Goal: Information Seeking & Learning: Learn about a topic

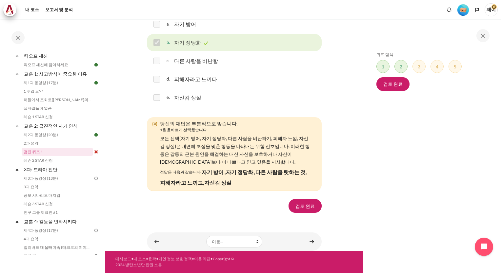
scroll to position [1164, 0]
click at [306, 207] on link "검토 완료" at bounding box center [305, 206] width 33 height 14
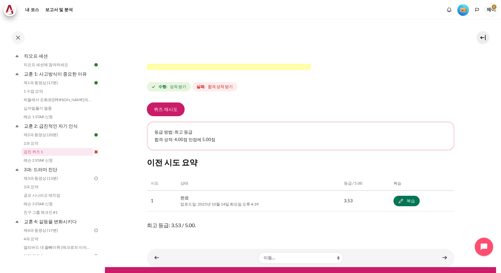
scroll to position [231, 0]
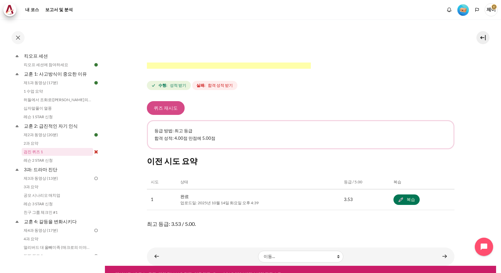
click at [163, 101] on button "퀴즈 재시도" at bounding box center [166, 108] width 38 height 14
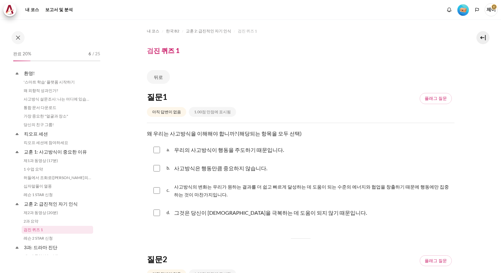
scroll to position [78, 0]
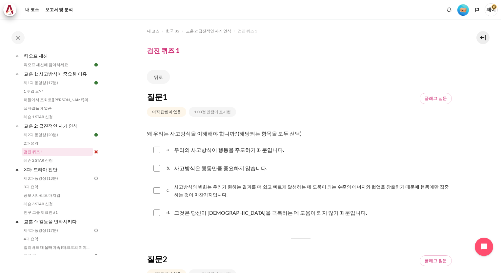
click at [155, 149] on input "콘텐츠" at bounding box center [156, 150] width 7 height 7
checkbox input "true"
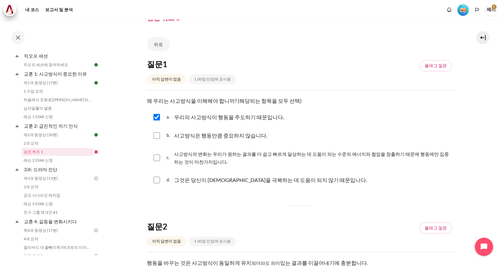
click at [156, 158] on input "콘텐츠" at bounding box center [156, 158] width 7 height 7
checkbox input "true"
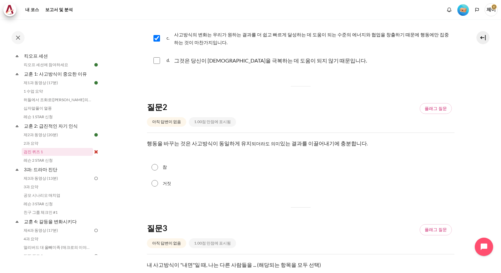
scroll to position [164, 0]
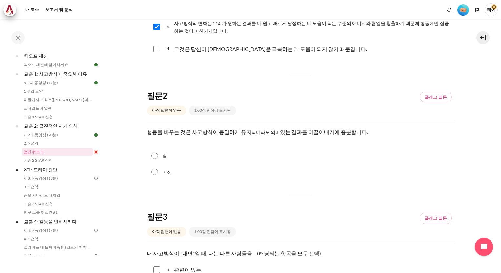
click at [157, 173] on input "거짓" at bounding box center [154, 172] width 7 height 7
radio input "true"
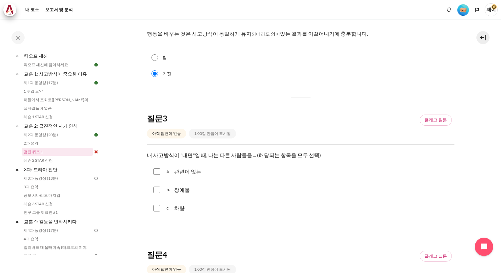
scroll to position [295, 0]
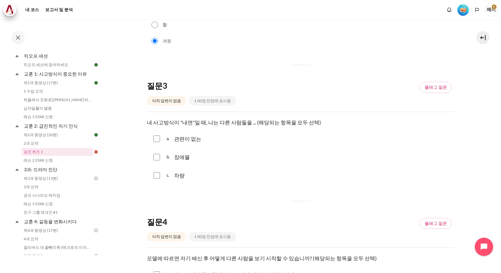
click at [157, 138] on input "콘텐츠" at bounding box center [156, 139] width 7 height 7
checkbox input "true"
click at [158, 157] on input "콘텐츠" at bounding box center [156, 157] width 7 height 7
checkbox input "true"
click at [157, 177] on input "콘텐츠" at bounding box center [156, 175] width 7 height 7
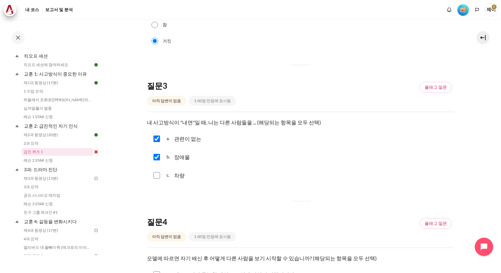
checkbox input "true"
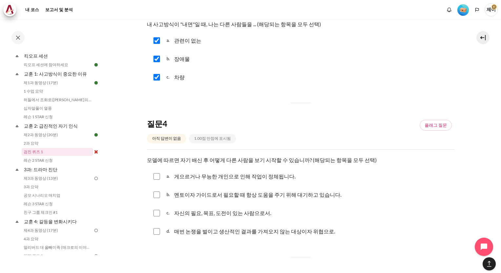
scroll to position [459, 0]
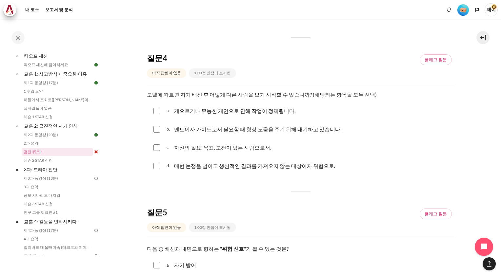
click at [157, 111] on input "콘텐츠" at bounding box center [156, 111] width 7 height 7
checkbox input "true"
click at [157, 167] on input "콘텐츠" at bounding box center [156, 166] width 7 height 7
checkbox input "true"
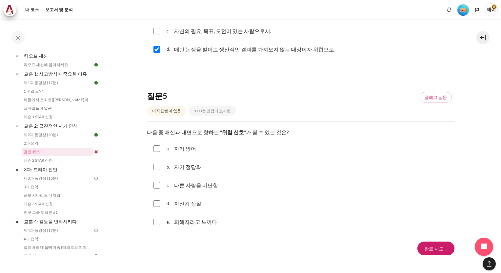
scroll to position [590, 0]
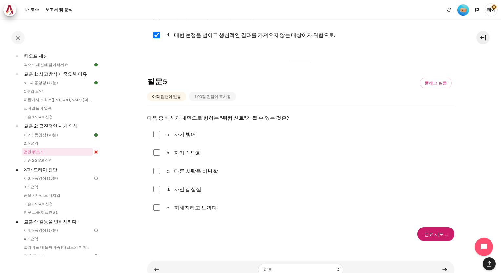
click at [158, 136] on input "콘텐츠" at bounding box center [156, 134] width 7 height 7
checkbox input "true"
click at [157, 153] on input "콘텐츠" at bounding box center [156, 153] width 7 height 7
checkbox input "true"
click at [157, 170] on input "콘텐츠" at bounding box center [156, 171] width 7 height 7
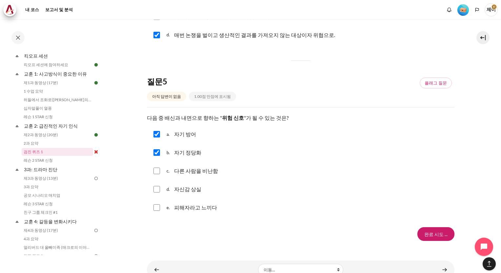
checkbox input "true"
click at [157, 188] on input "콘텐츠" at bounding box center [156, 189] width 7 height 7
checkbox input "true"
click at [156, 209] on input "콘텐츠" at bounding box center [156, 208] width 7 height 7
checkbox input "true"
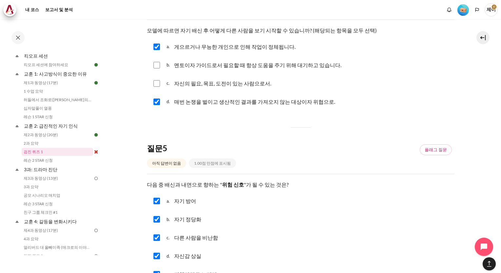
scroll to position [459, 0]
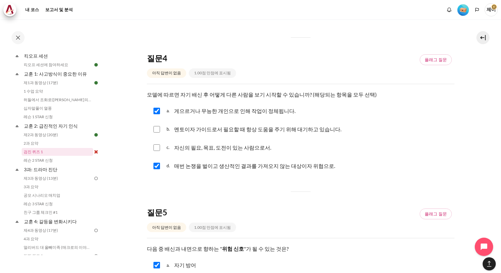
drag, startPoint x: 159, startPoint y: 129, endPoint x: 165, endPoint y: 131, distance: 6.0
click at [159, 129] on input "콘텐츠" at bounding box center [156, 129] width 7 height 7
checkbox input "true"
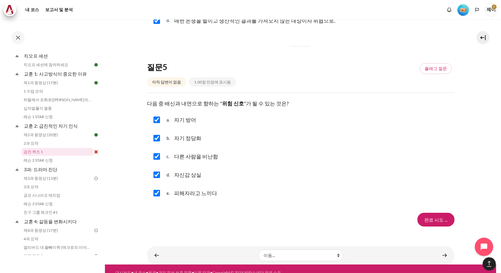
scroll to position [612, 0]
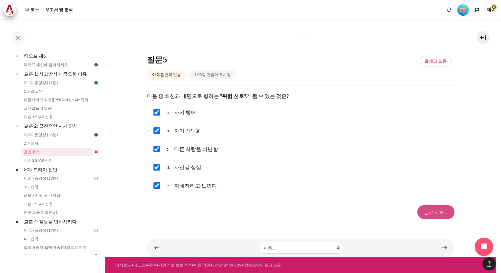
click at [433, 211] on input "Finish attempt ..." at bounding box center [435, 213] width 37 height 14
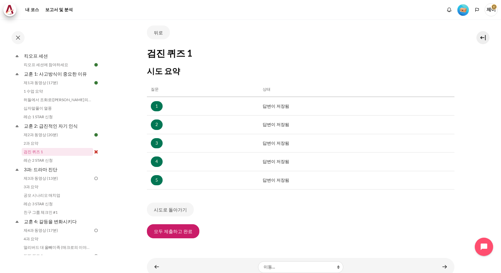
scroll to position [63, 0]
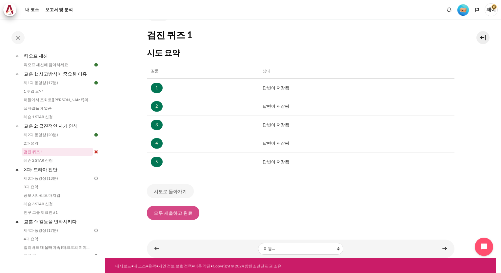
click at [181, 215] on button "모두 제출하고 완료" at bounding box center [173, 213] width 52 height 14
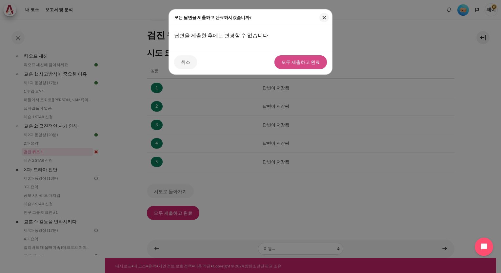
click at [308, 62] on button "모두 제출하고 완료" at bounding box center [300, 62] width 52 height 14
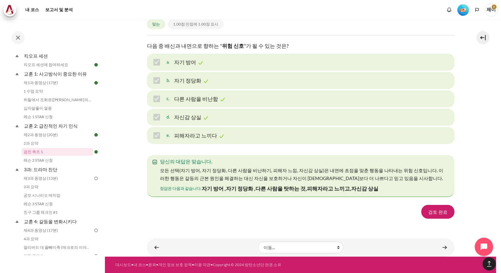
scroll to position [1049, 0]
click at [256, 126] on div "d. 자신감 상실" at bounding box center [301, 117] width 308 height 17
click at [54, 170] on link "3과: 드라마 진단" at bounding box center [58, 169] width 70 height 9
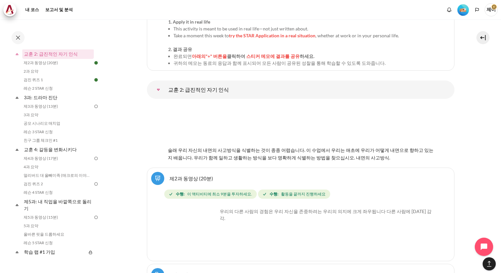
scroll to position [1333, 0]
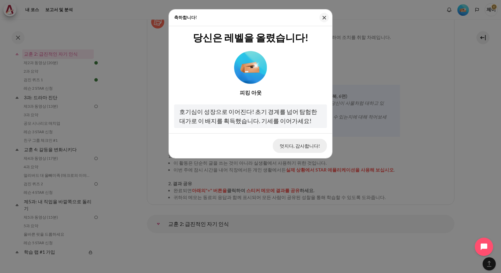
click at [319, 146] on button "멋지다, 감사합니다!" at bounding box center [300, 146] width 54 height 14
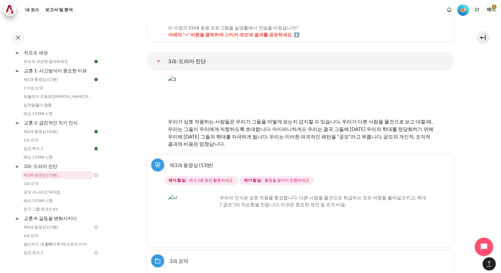
scroll to position [2251, 0]
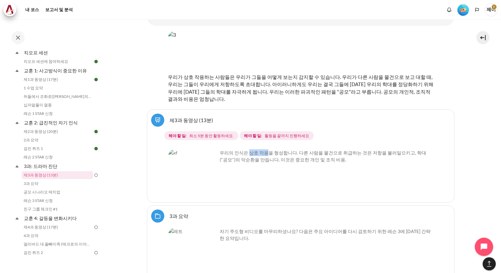
drag, startPoint x: 248, startPoint y: 110, endPoint x: 264, endPoint y: 110, distance: 16.1
click at [264, 150] on font "우리의 인식은 상호 작용을 형성합니다. 다른 사람을 물건으로 취급하는 것은 저항을 불러일으키고, 학대("공모")의 악순환을 만듭니다. 이것은 …" at bounding box center [323, 156] width 207 height 12
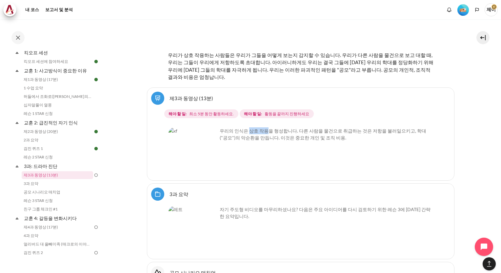
scroll to position [2284, 0]
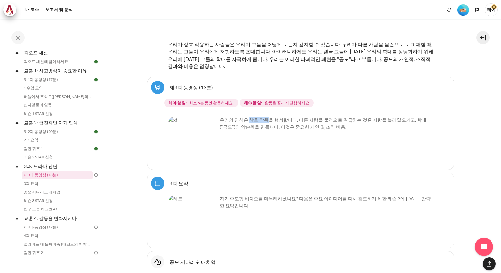
click at [204, 117] on img "Content" at bounding box center [192, 141] width 49 height 49
click at [48, 177] on link "제3과 동영상 (13분)" at bounding box center [57, 175] width 71 height 8
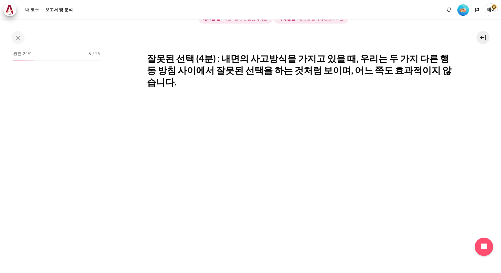
scroll to position [105, 0]
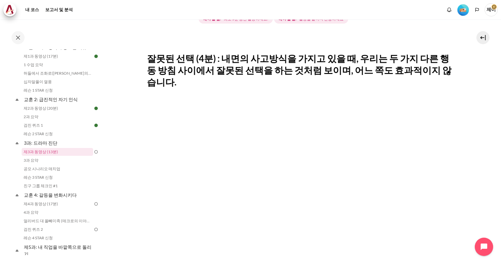
drag, startPoint x: 468, startPoint y: 207, endPoint x: 470, endPoint y: 232, distance: 25.0
click at [469, 207] on section "내 코스 한국 B2 3과: 드라마 진단 제3과 동영상 (13분) 제3과 동영상 (13분) 완료 요건" at bounding box center [300, 164] width 391 height 487
click at [46, 162] on link "3과 요약" at bounding box center [57, 161] width 71 height 8
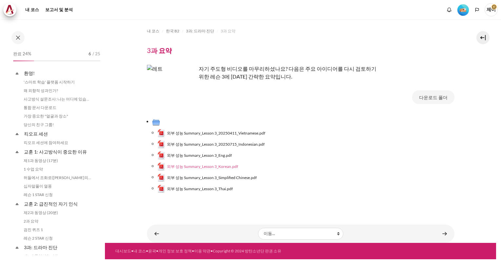
scroll to position [113, 0]
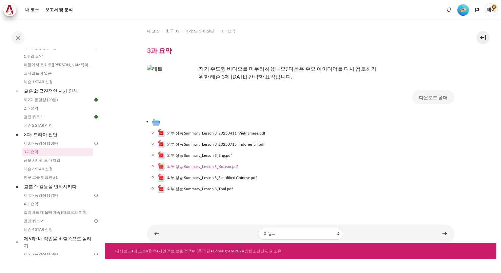
click at [174, 168] on span "외부 성능 Summary_Lesson 3_Korean.pdf" at bounding box center [202, 167] width 71 height 6
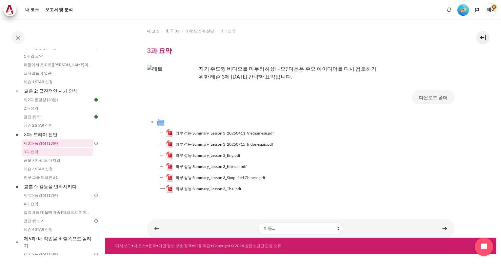
click at [64, 145] on link "제3과 동영상 (13분)" at bounding box center [57, 144] width 71 height 8
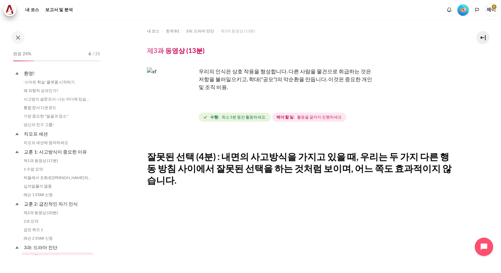
scroll to position [105, 0]
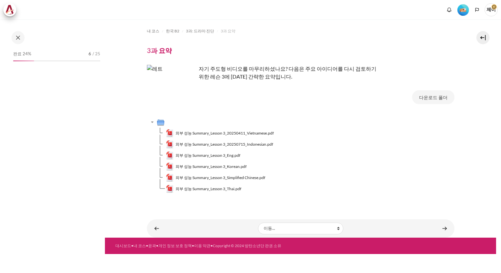
scroll to position [113, 0]
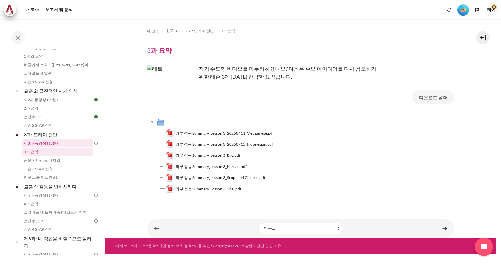
click at [58, 142] on link "제3과 동영상 (13분)" at bounding box center [57, 144] width 71 height 8
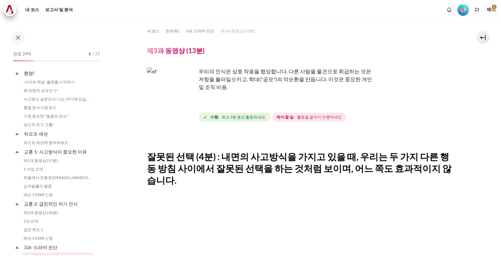
scroll to position [105, 0]
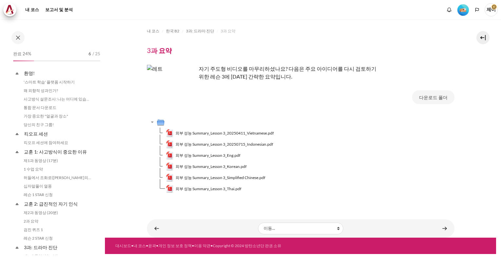
scroll to position [113, 0]
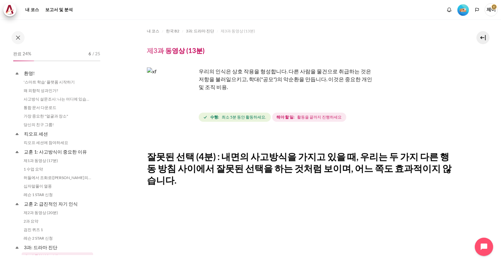
scroll to position [105, 0]
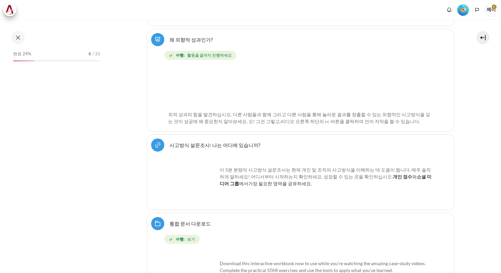
scroll to position [295, 0]
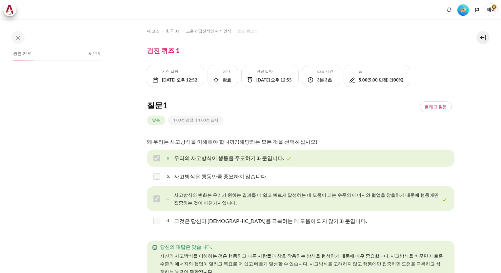
scroll to position [85, 0]
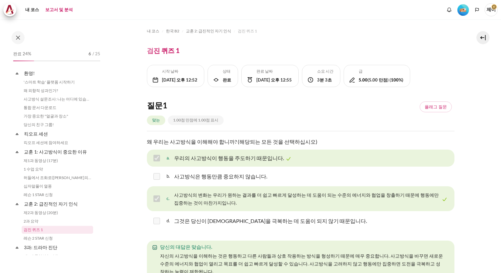
scroll to position [78, 0]
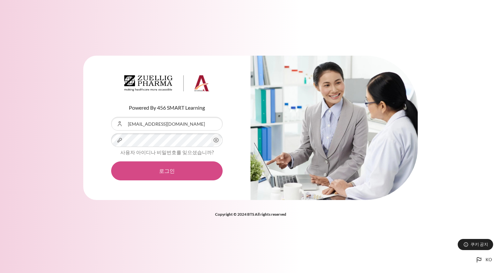
click at [166, 169] on button "로그인" at bounding box center [166, 171] width 111 height 19
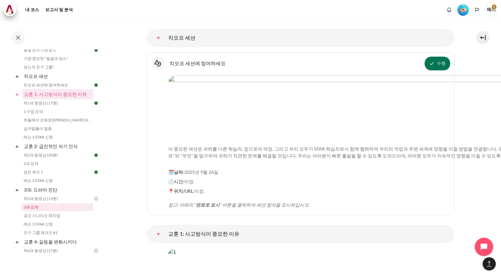
scroll to position [164, 0]
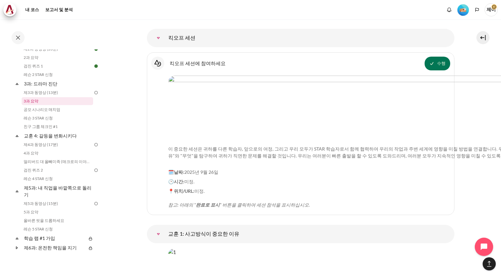
click at [34, 102] on link "3과 요약" at bounding box center [57, 101] width 71 height 8
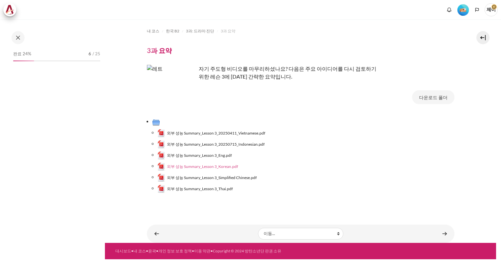
click at [225, 166] on span "외부 성능 Summary_Lesson 3_Korean.pdf" at bounding box center [202, 167] width 71 height 6
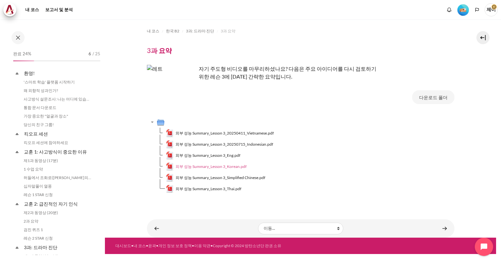
scroll to position [113, 0]
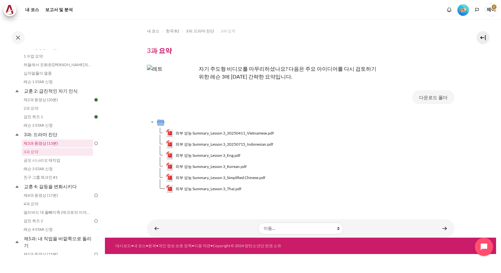
click at [41, 143] on link "제3과 동영상 (13분)" at bounding box center [57, 144] width 71 height 8
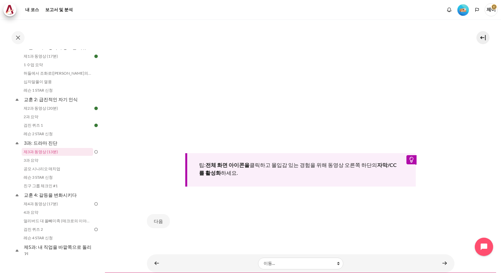
scroll to position [235, 0]
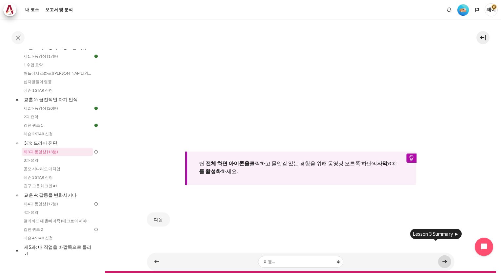
click at [439, 256] on link "콘텐츠" at bounding box center [444, 262] width 13 height 13
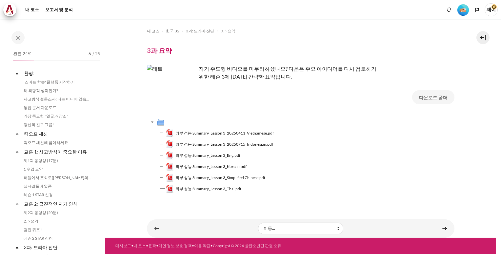
scroll to position [113, 0]
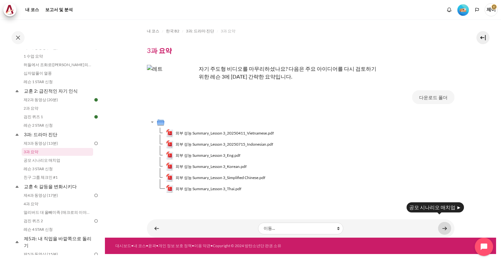
click at [446, 230] on link "콘텐츠" at bounding box center [444, 228] width 13 height 13
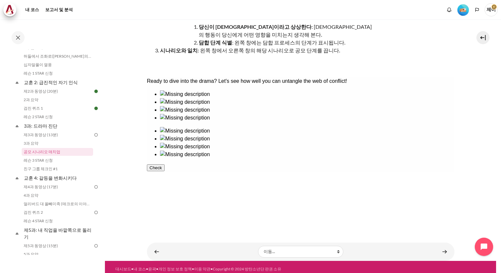
scroll to position [77, 0]
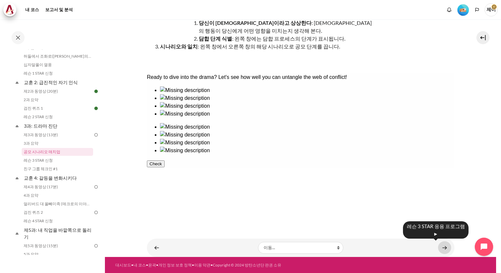
click at [441, 249] on link "콘텐츠" at bounding box center [444, 248] width 13 height 13
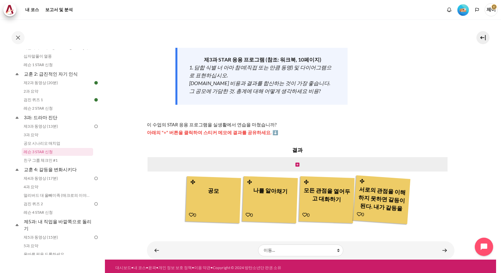
scroll to position [83, 0]
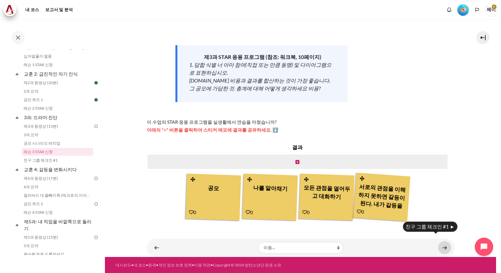
click at [445, 247] on link "콘텐츠" at bounding box center [444, 248] width 13 height 13
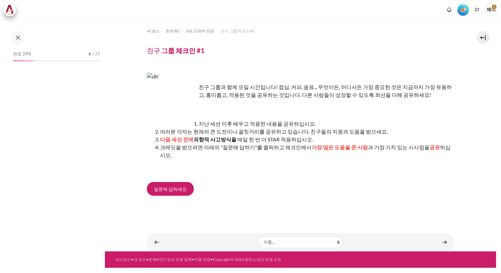
scroll to position [139, 0]
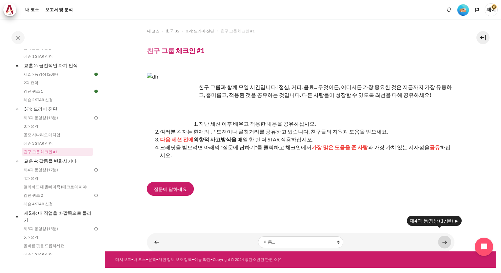
click at [445, 236] on link "콘텐츠" at bounding box center [444, 242] width 13 height 13
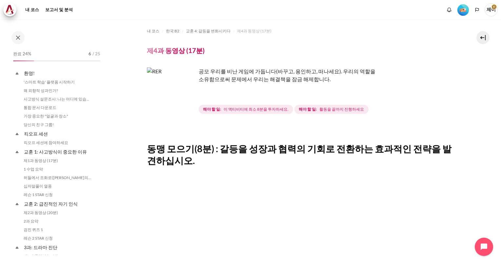
scroll to position [157, 0]
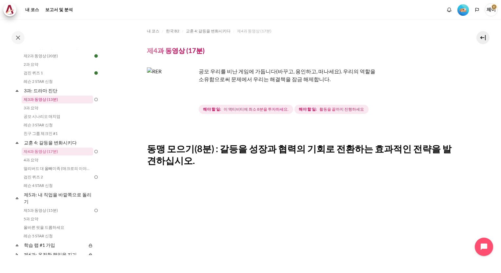
click at [49, 101] on link "제3과 동영상 (13분)" at bounding box center [57, 100] width 71 height 8
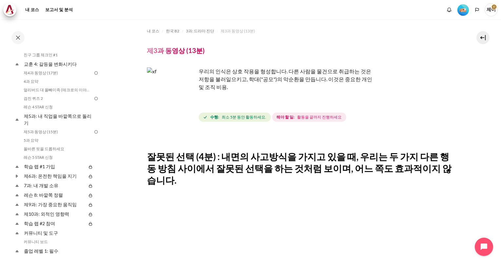
scroll to position [105, 0]
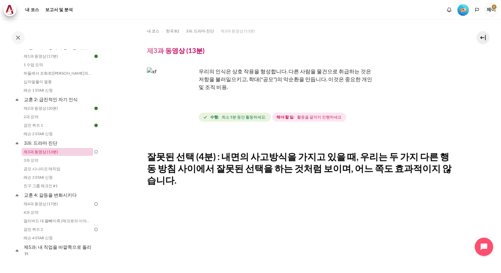
click at [67, 153] on link "제3과 동영상 (13분)" at bounding box center [57, 152] width 71 height 8
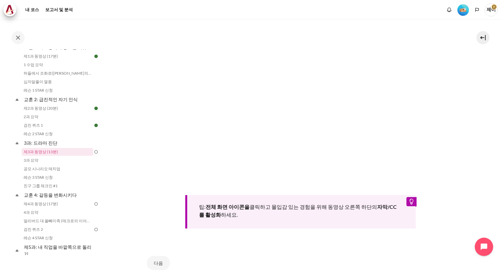
scroll to position [197, 0]
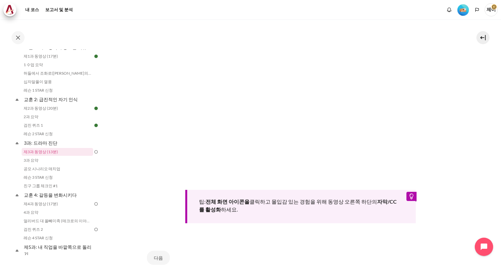
click at [321, 246] on div "다음" at bounding box center [301, 258] width 308 height 27
click at [94, 153] on img at bounding box center [96, 152] width 6 height 6
click at [44, 153] on link "제3과 동영상 (13분)" at bounding box center [57, 152] width 71 height 8
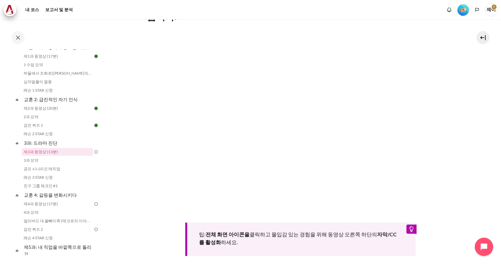
scroll to position [227, 0]
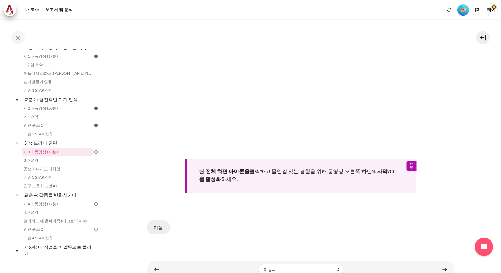
click at [157, 221] on button "다음" at bounding box center [158, 228] width 23 height 14
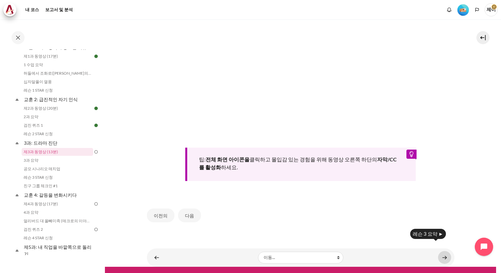
click at [440, 252] on link "콘텐츠" at bounding box center [444, 258] width 13 height 13
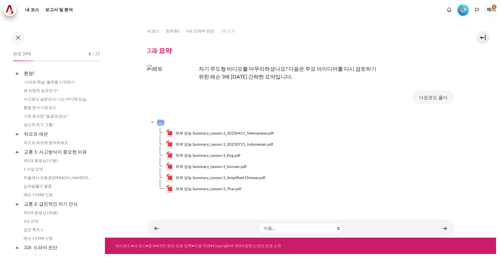
scroll to position [113, 0]
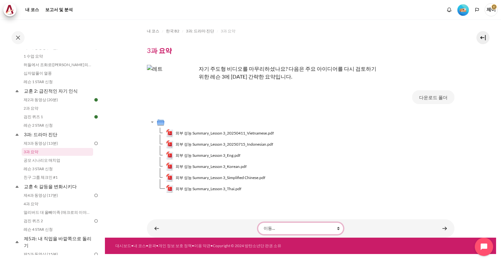
click at [328, 230] on select "이동... '스마트 학습' 플랫폼 시작하기 왜 외향적 성과인가? 사고방식 설문조사: 나는 어디에 있습니까? 통합 문서 다운로드 가장 중요한 "…" at bounding box center [300, 229] width 85 height 12
select select "/mod/hvp/view.php?id=18935&forceview=1"
click at [258, 223] on select "이동... '스마트 학습' 플랫폼 시작하기 왜 외향적 성과인가? 사고방식 설문조사: 나는 어디에 있습니까? 통합 문서 다운로드 가장 중요한 "…" at bounding box center [300, 229] width 85 height 12
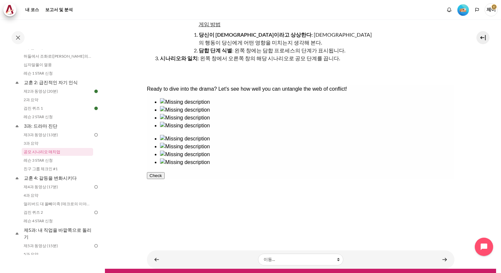
scroll to position [77, 0]
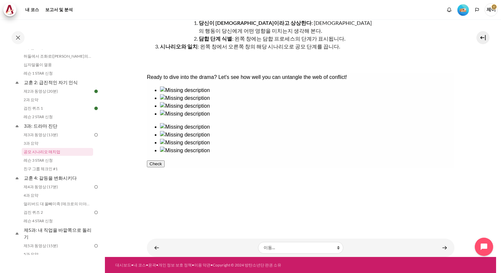
click at [179, 118] on div at bounding box center [307, 118] width 294 height 0
click at [164, 168] on button "Check" at bounding box center [156, 164] width 18 height 7
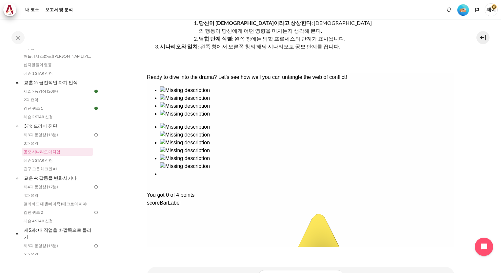
drag, startPoint x: 325, startPoint y: 115, endPoint x: 272, endPoint y: 150, distance: 63.0
click at [250, 159] on div "Ready to dive into the drama? Let's see how well you can untangle the web of co…" at bounding box center [301, 275] width 308 height 404
click at [340, 106] on div "Ready to dive into the drama? Let's see how well you can untangle the web of co…" at bounding box center [301, 275] width 308 height 404
click at [333, 127] on div "Ready to dive into the drama? Let's see how well you can untangle the web of co…" at bounding box center [301, 275] width 308 height 404
click at [338, 107] on div "Ready to dive into the drama? Let's see how well you can untangle the web of co…" at bounding box center [301, 275] width 308 height 404
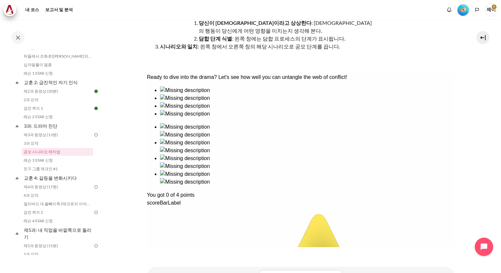
click at [183, 116] on div "Ready to dive into the drama? Let's see how well you can untangle the web of co…" at bounding box center [301, 275] width 308 height 404
click at [172, 170] on div "Ready to dive into the drama? Let's see how well you can untangle the web of co…" at bounding box center [301, 275] width 308 height 404
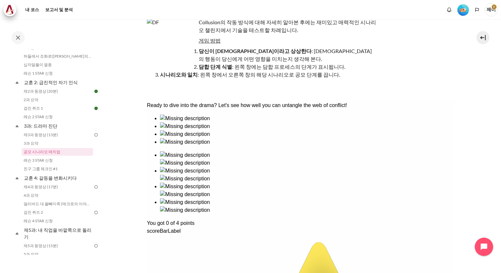
scroll to position [0, 0]
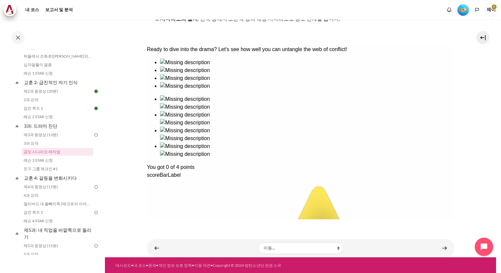
scroll to position [106, 0]
click at [154, 250] on link "콘텐츠" at bounding box center [156, 248] width 13 height 13
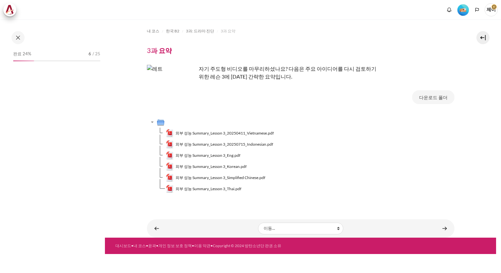
click at [443, 237] on div "이동... 이동... '스마트 학습' 플랫폼 시작하기 왜 외향적 성과인가? 사고방식 설문조사: 나는 어디에 있습니까? 통합 문서 다운로드 가장…" at bounding box center [301, 229] width 308 height 18
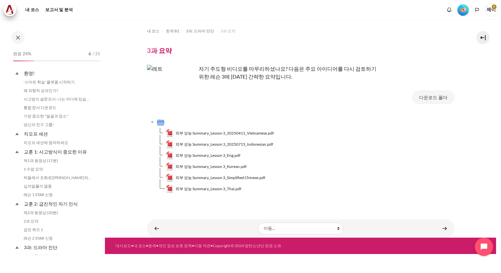
scroll to position [113, 0]
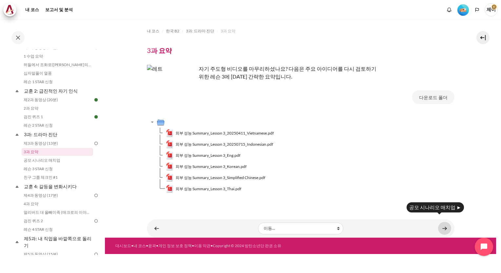
click at [445, 230] on link "콘텐츠" at bounding box center [444, 228] width 13 height 13
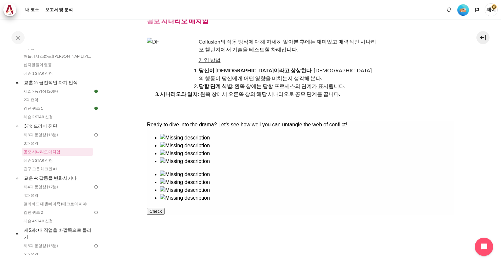
scroll to position [66, 0]
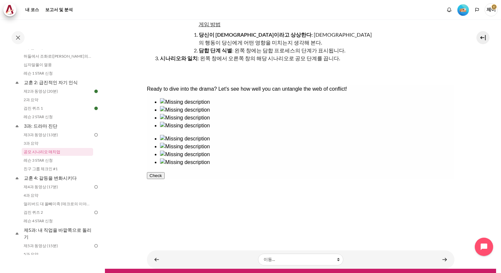
click at [184, 106] on div at bounding box center [307, 106] width 294 height 0
click at [164, 179] on button "Check" at bounding box center [156, 175] width 18 height 7
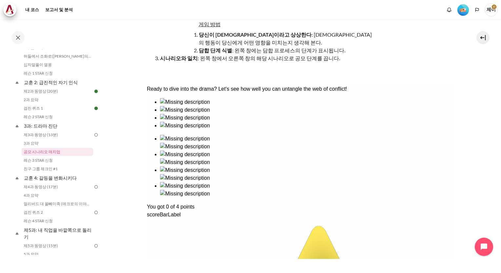
drag, startPoint x: 333, startPoint y: 130, endPoint x: 171, endPoint y: 126, distance: 161.7
drag, startPoint x: 333, startPoint y: 169, endPoint x: 166, endPoint y: 174, distance: 167.6
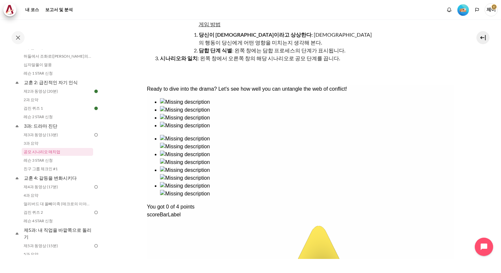
drag, startPoint x: 383, startPoint y: 118, endPoint x: 221, endPoint y: 132, distance: 162.2
drag, startPoint x: 408, startPoint y: 130, endPoint x: 371, endPoint y: 129, distance: 36.4
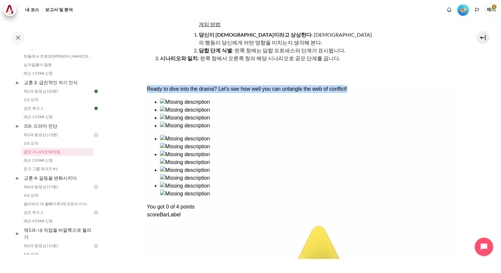
drag, startPoint x: 153, startPoint y: 94, endPoint x: 417, endPoint y: 96, distance: 263.7
click at [417, 93] on div "Ready to dive into the drama? Let's see how well you can untangle the web of co…" at bounding box center [301, 89] width 308 height 8
drag, startPoint x: 417, startPoint y: 96, endPoint x: 374, endPoint y: 94, distance: 43.0
copy div "Ready to dive into the drama? Let's see how well you can untangle the web of co…"
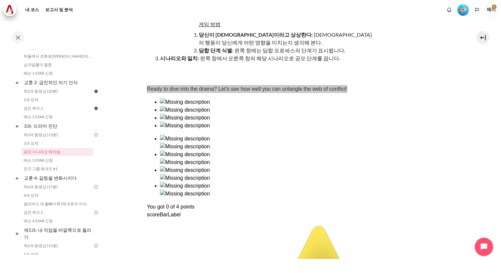
click at [362, 56] on li "시나리오와 일치 : 왼쪽 창에서 오른쪽 창의 해당 시나리오로 공모 단계를 끕니다." at bounding box center [268, 58] width 216 height 8
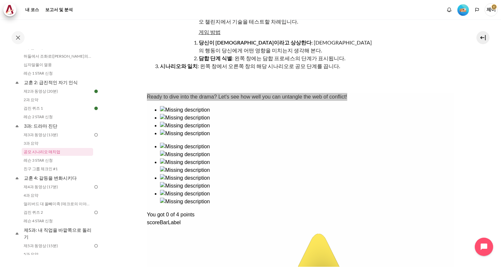
scroll to position [106, 0]
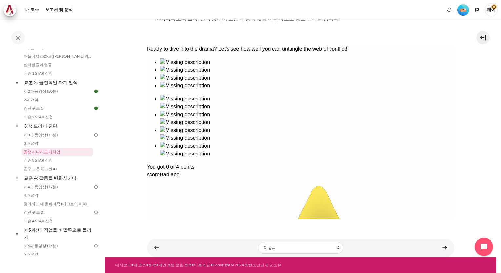
click at [330, 84] on div "Ready to dive into the drama? Let's see how well you can untangle the web of co…" at bounding box center [301, 247] width 308 height 404
drag, startPoint x: 337, startPoint y: 81, endPoint x: 311, endPoint y: 97, distance: 31.3
click at [311, 97] on div "Ready to dive into the drama? Let's see how well you can untangle the web of co…" at bounding box center [301, 247] width 308 height 404
click at [169, 138] on div "Ready to dive into the drama? Let's see how well you can untangle the web of co…" at bounding box center [301, 247] width 308 height 404
click at [218, 95] on div "Ready to dive into the drama? Let's see how well you can untangle the web of co…" at bounding box center [301, 247] width 308 height 404
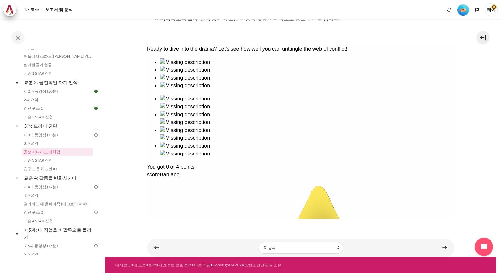
click at [369, 98] on div "Ready to dive into the drama? Let's see how well you can untangle the web of co…" at bounding box center [301, 247] width 308 height 404
click at [441, 247] on link "콘텐츠" at bounding box center [444, 248] width 13 height 13
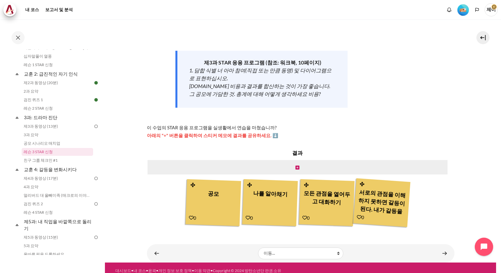
scroll to position [83, 0]
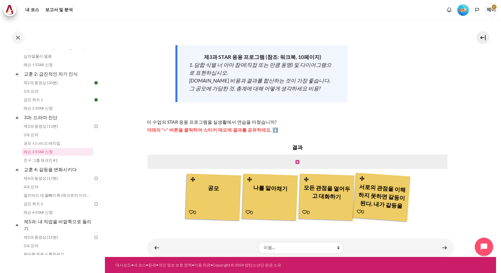
click at [296, 162] on icon "콘텐츠" at bounding box center [297, 162] width 4 height 5
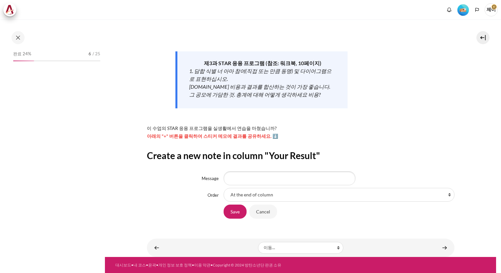
scroll to position [130, 0]
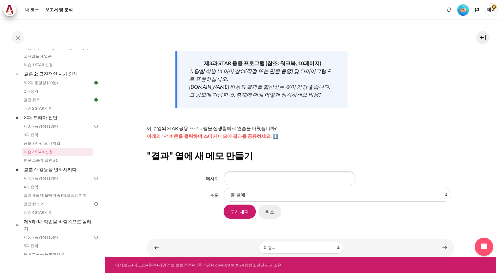
click at [271, 213] on input "Cancel" at bounding box center [269, 212] width 23 height 14
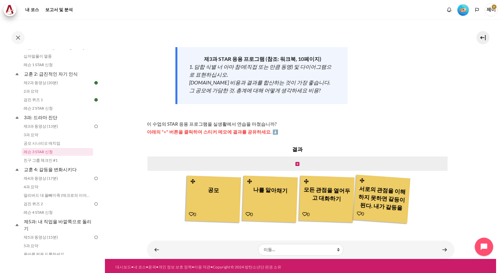
scroll to position [83, 0]
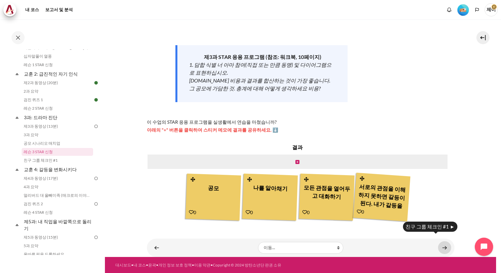
click at [442, 247] on link "콘텐츠" at bounding box center [444, 248] width 13 height 13
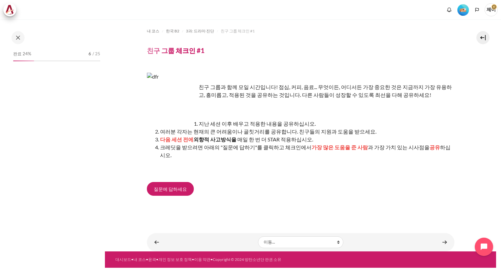
scroll to position [139, 0]
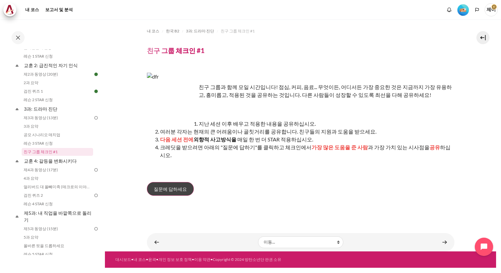
click at [173, 186] on span "질문에 답하세요" at bounding box center [170, 189] width 33 height 7
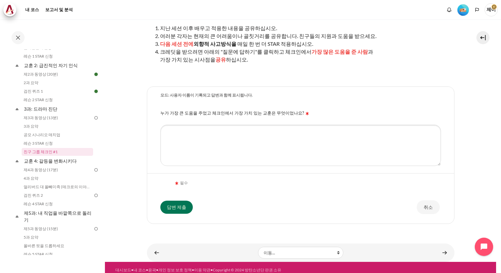
scroll to position [103, 0]
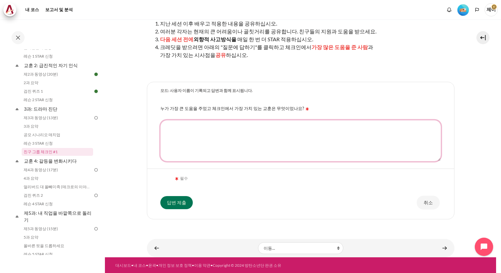
click at [189, 131] on textarea "누가 가장 큰 도움을 주었고 체크인에서 가장 가치 있는 교훈은 무엇이었나요?" at bounding box center [300, 140] width 281 height 41
click at [174, 130] on textarea "누가 가장 큰 도움을 주었고 체크인에서 가장 가치 있는 교훈은 무엇이었나요?" at bounding box center [300, 140] width 281 height 41
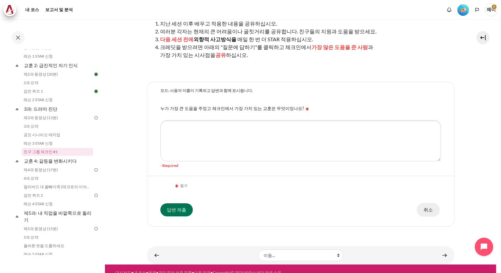
click at [425, 204] on input "취소" at bounding box center [428, 210] width 23 height 14
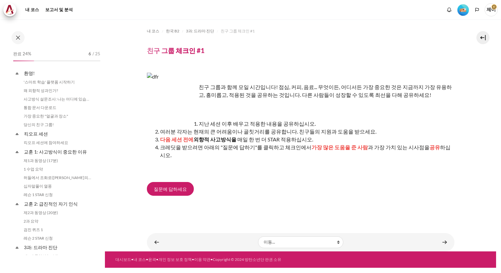
scroll to position [139, 0]
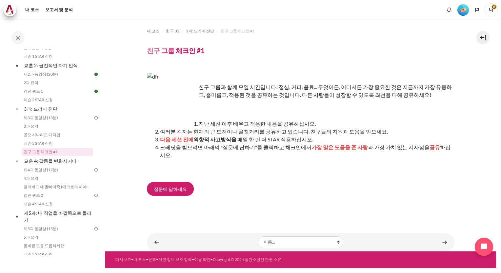
click at [241, 182] on div "질문에 답하세요" at bounding box center [301, 190] width 308 height 16
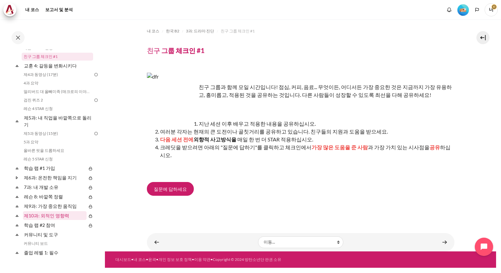
scroll to position [237, 0]
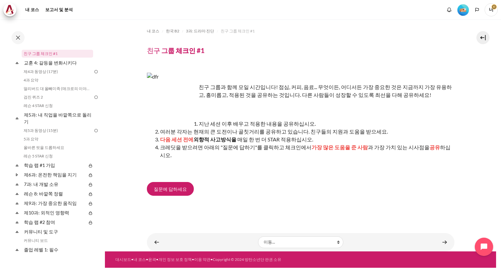
click at [233, 188] on div "질문에 답하세요" at bounding box center [301, 190] width 308 height 16
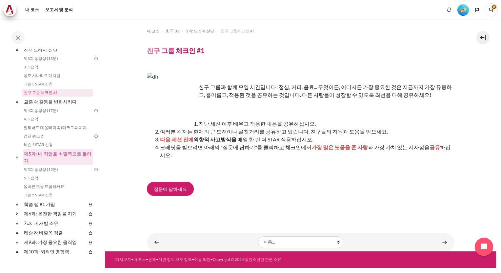
scroll to position [139, 0]
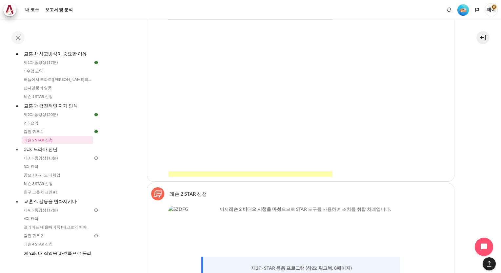
scroll to position [1936, 0]
